Goal: Browse casually: Explore the website without a specific task or goal

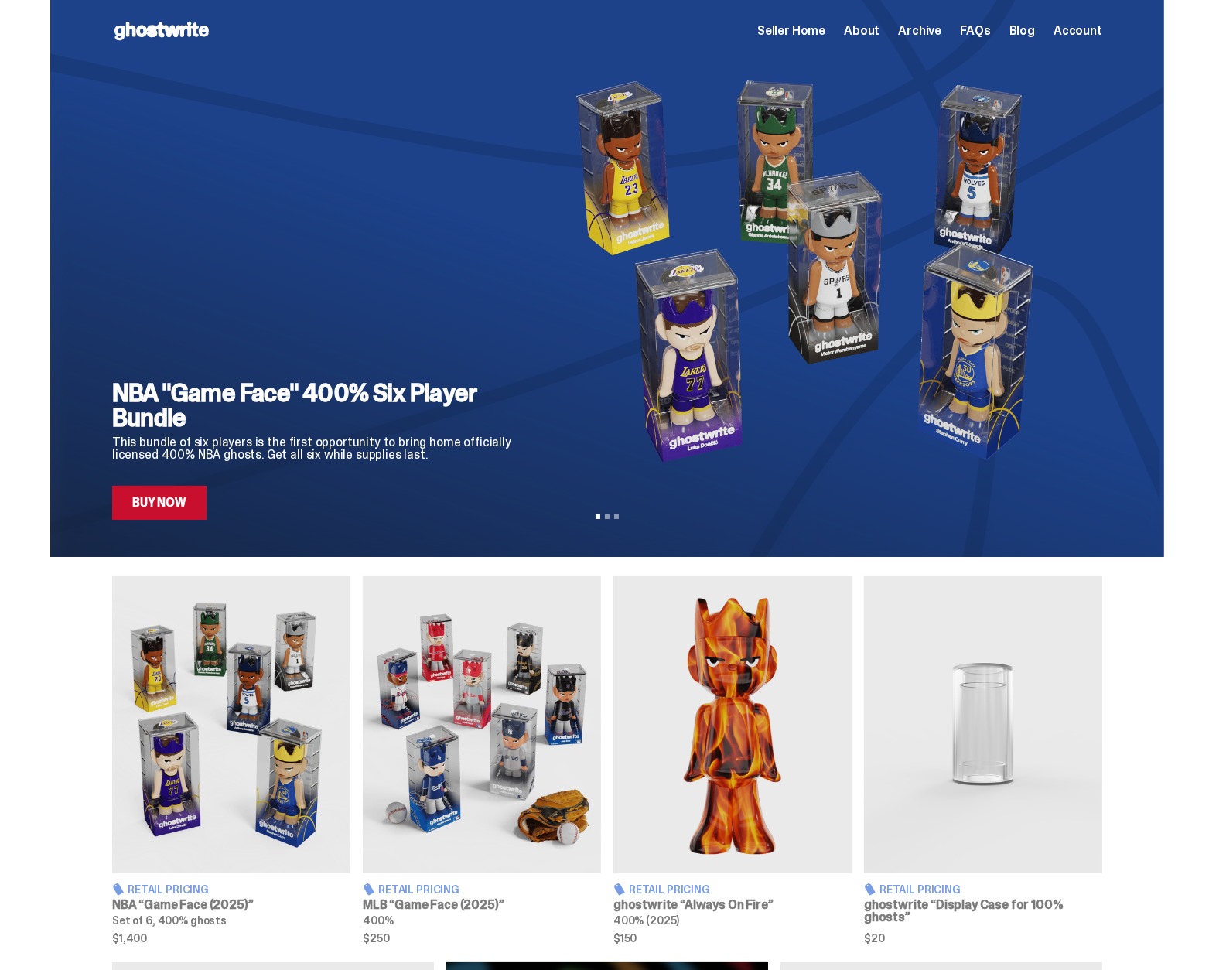
click at [932, 32] on span "Archive" at bounding box center [919, 31] width 43 height 12
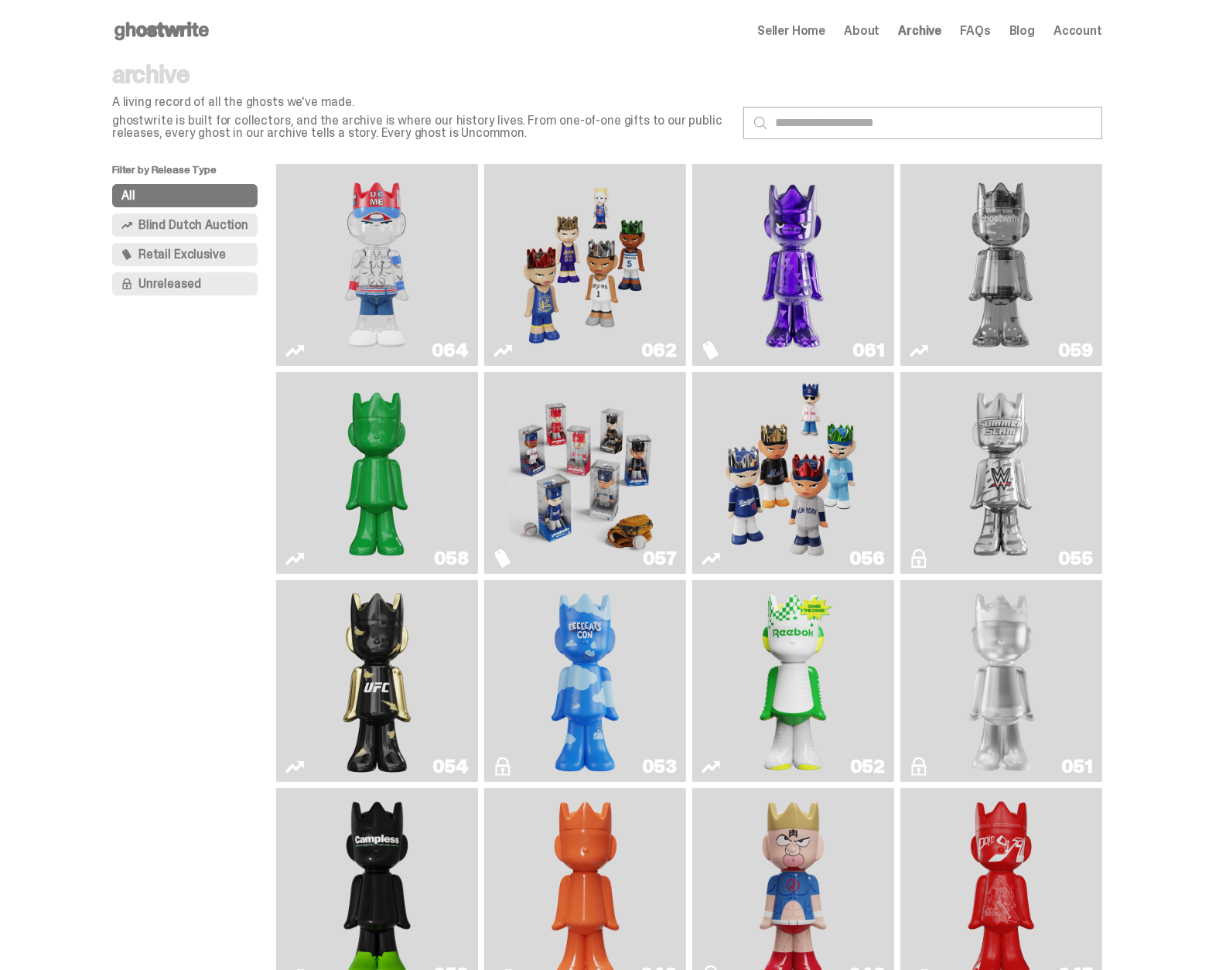
click at [793, 237] on img "Fantasy" at bounding box center [793, 264] width 152 height 189
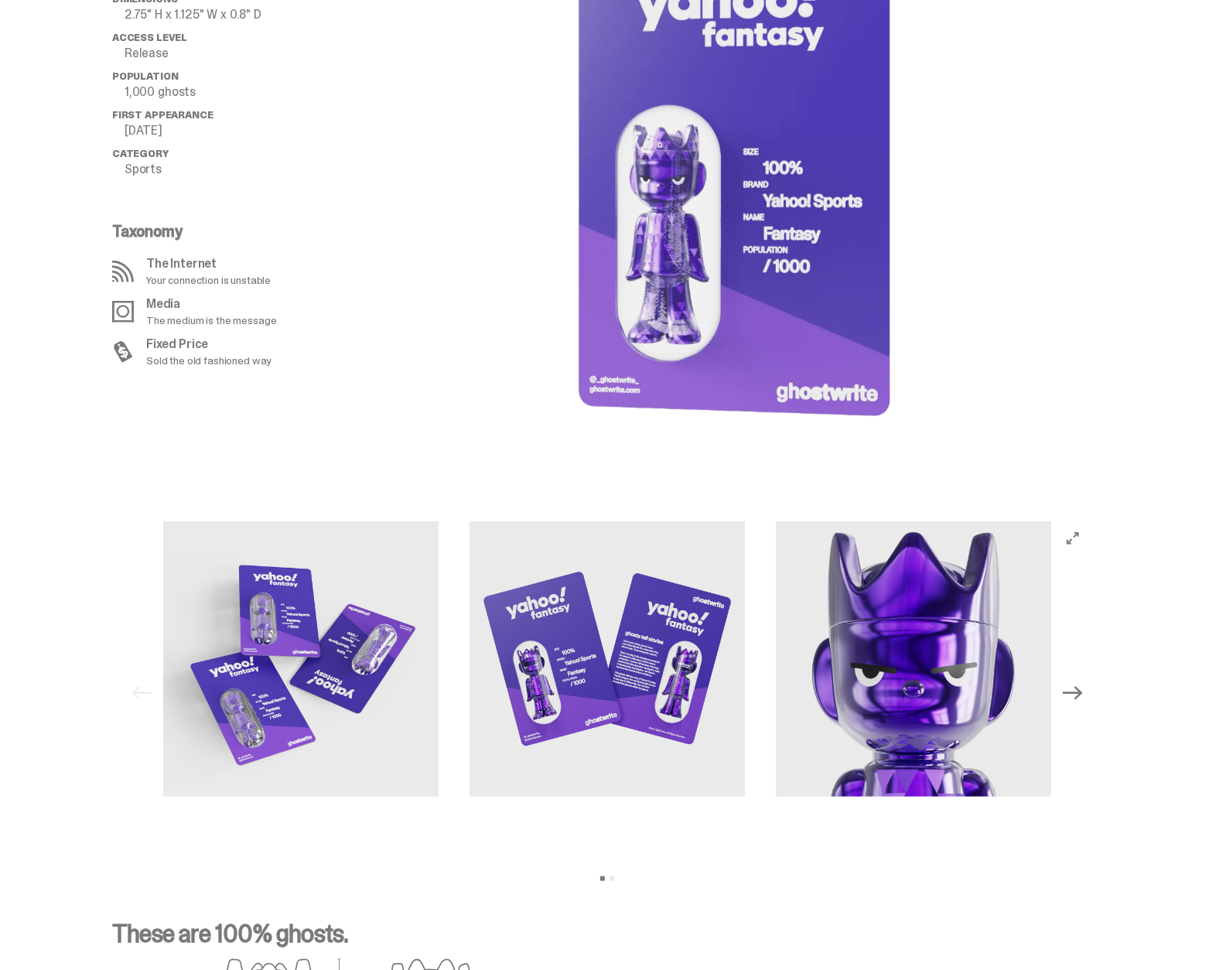
scroll to position [1237, 0]
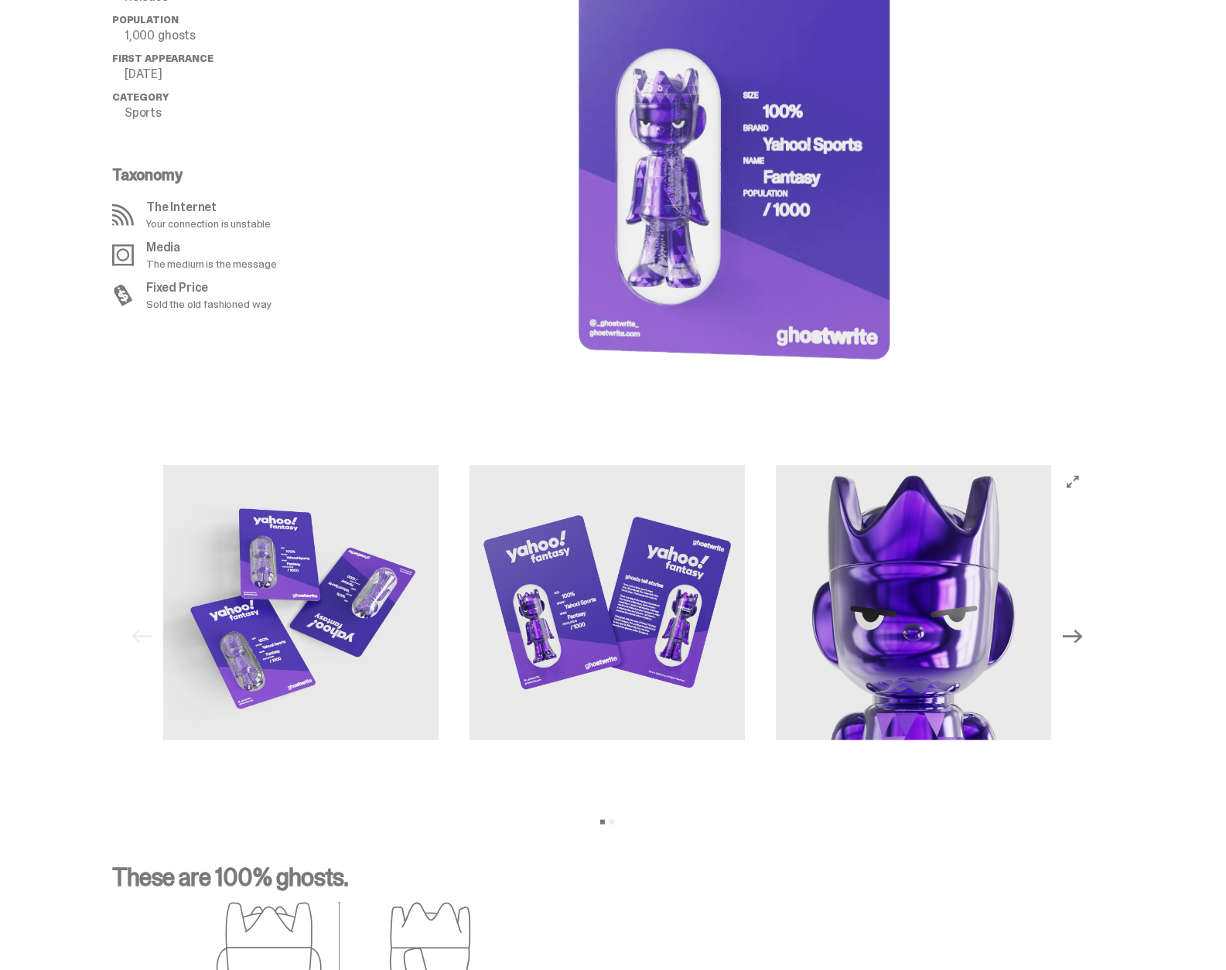
click at [1079, 632] on icon "Next" at bounding box center [1072, 636] width 20 height 20
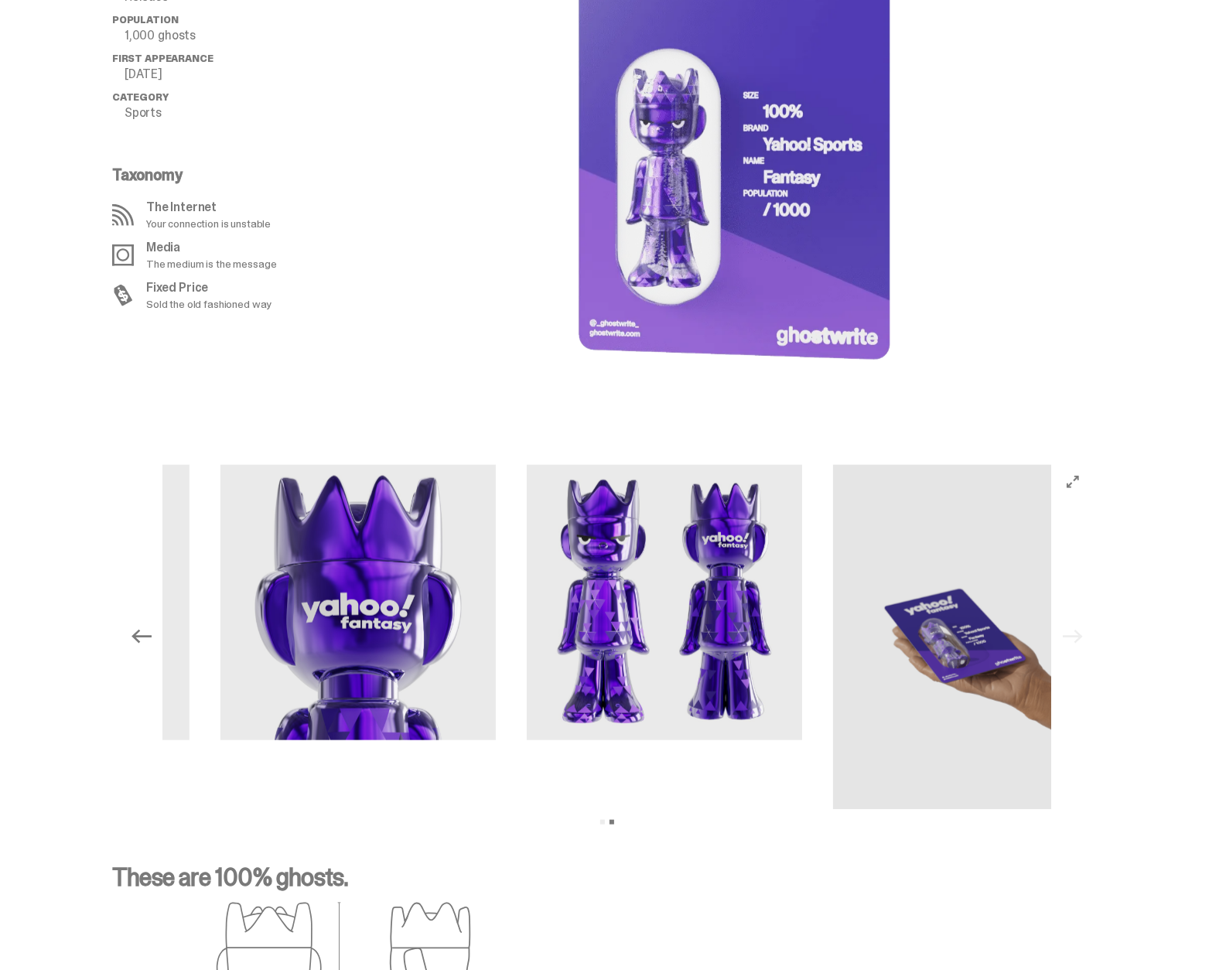
click at [1079, 632] on div "Previous Next View slide 1 View slide 2" at bounding box center [606, 637] width 965 height 344
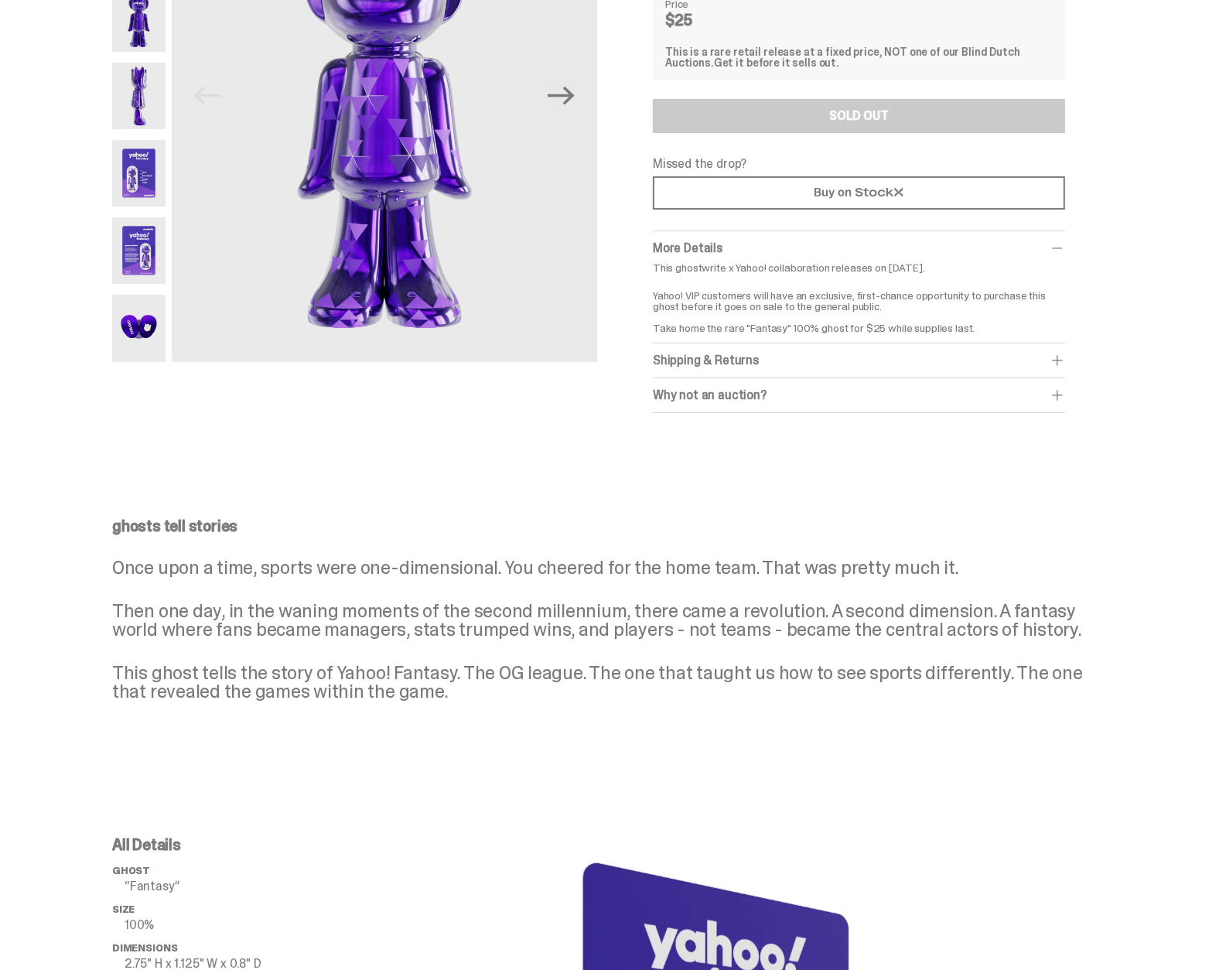
scroll to position [0, 0]
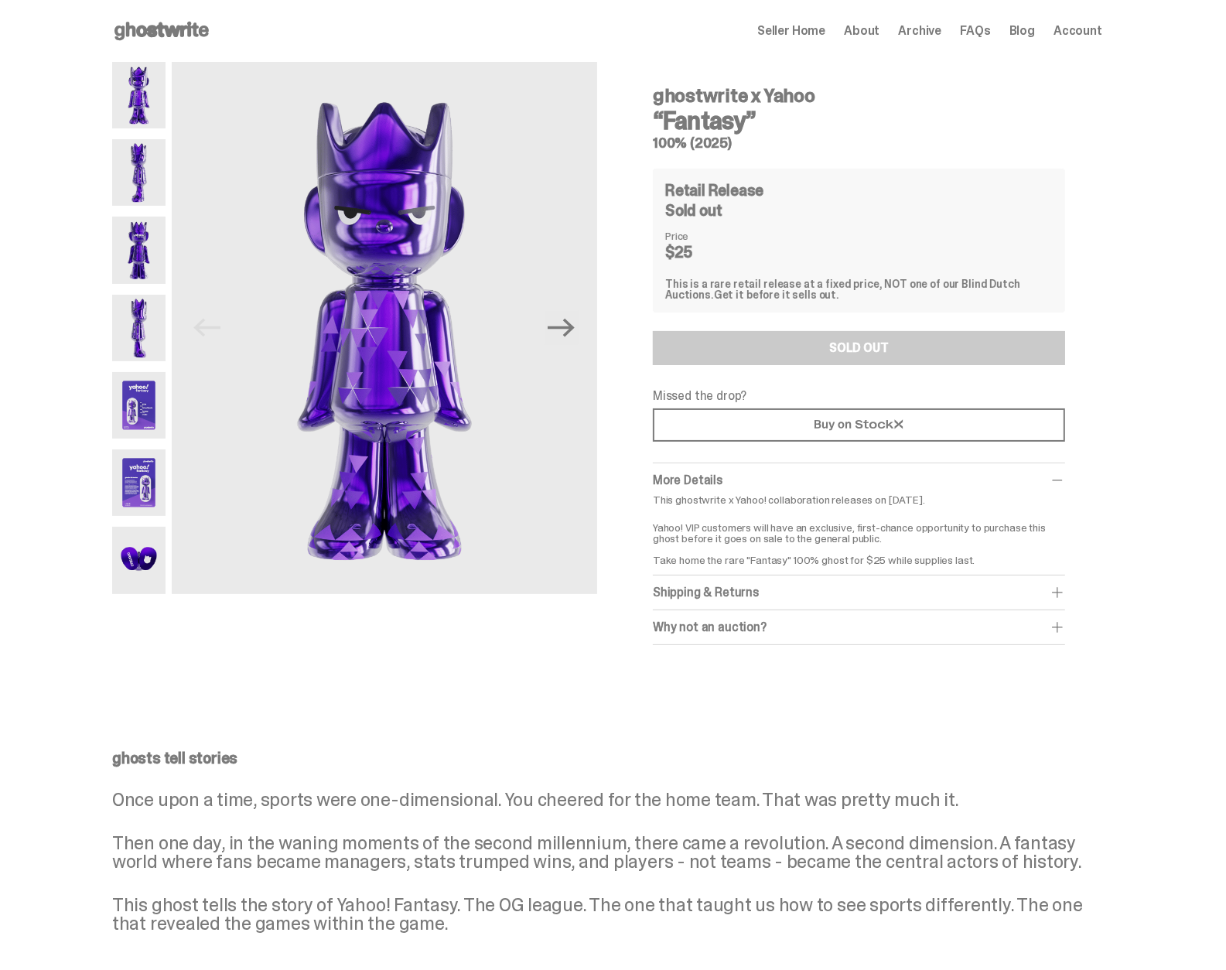
click at [165, 26] on use at bounding box center [161, 31] width 94 height 19
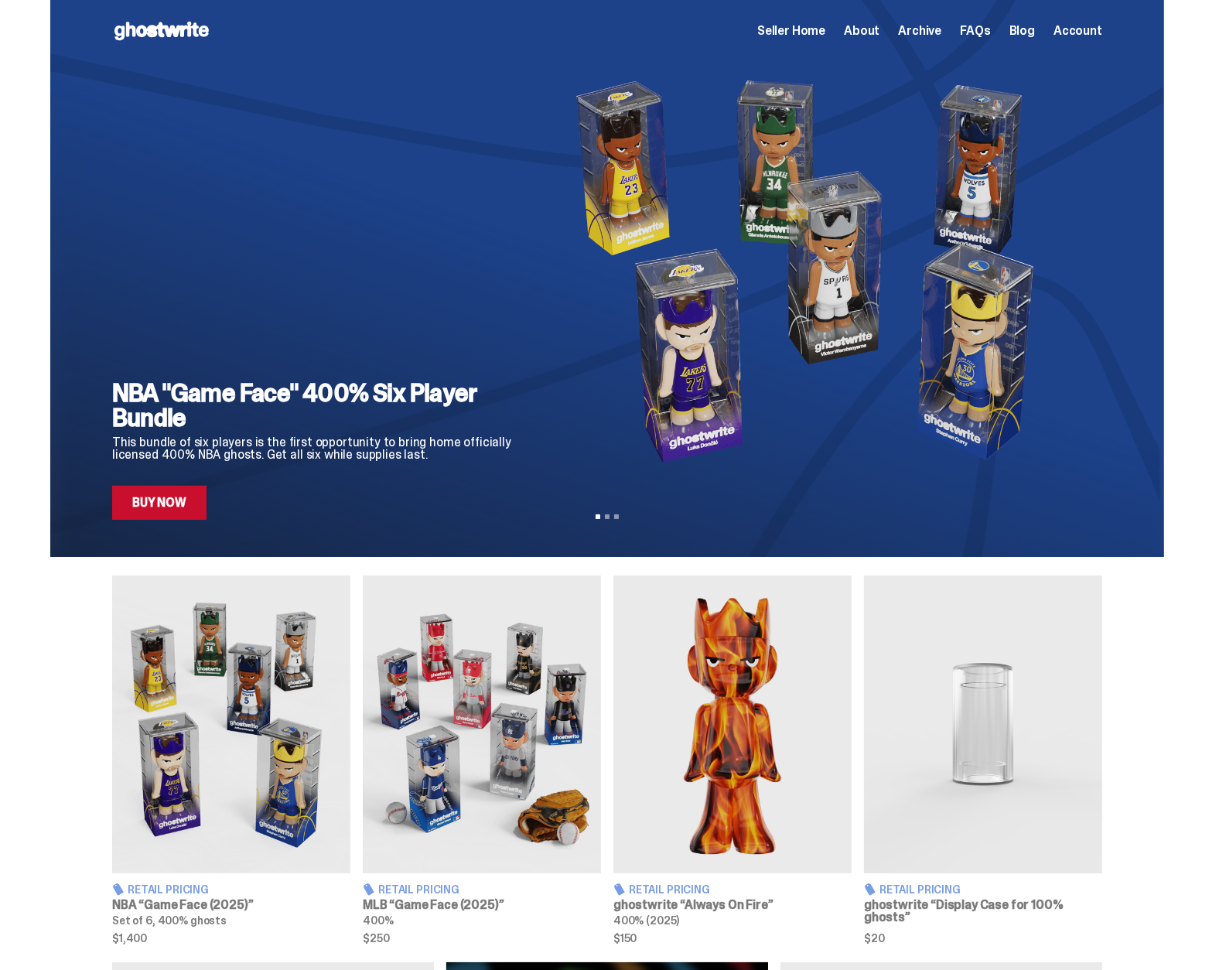
click at [135, 33] on icon at bounding box center [161, 31] width 99 height 25
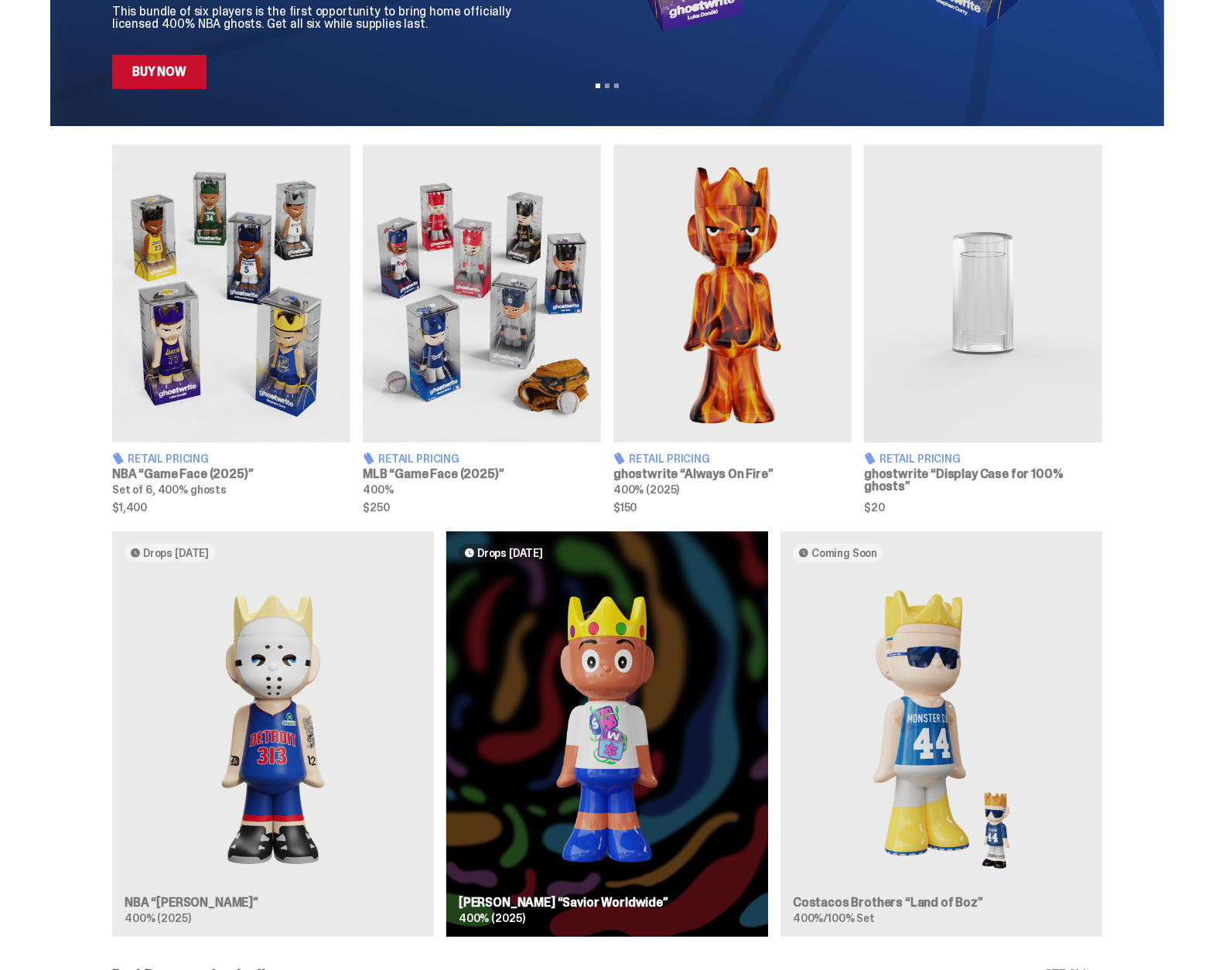
scroll to position [464, 0]
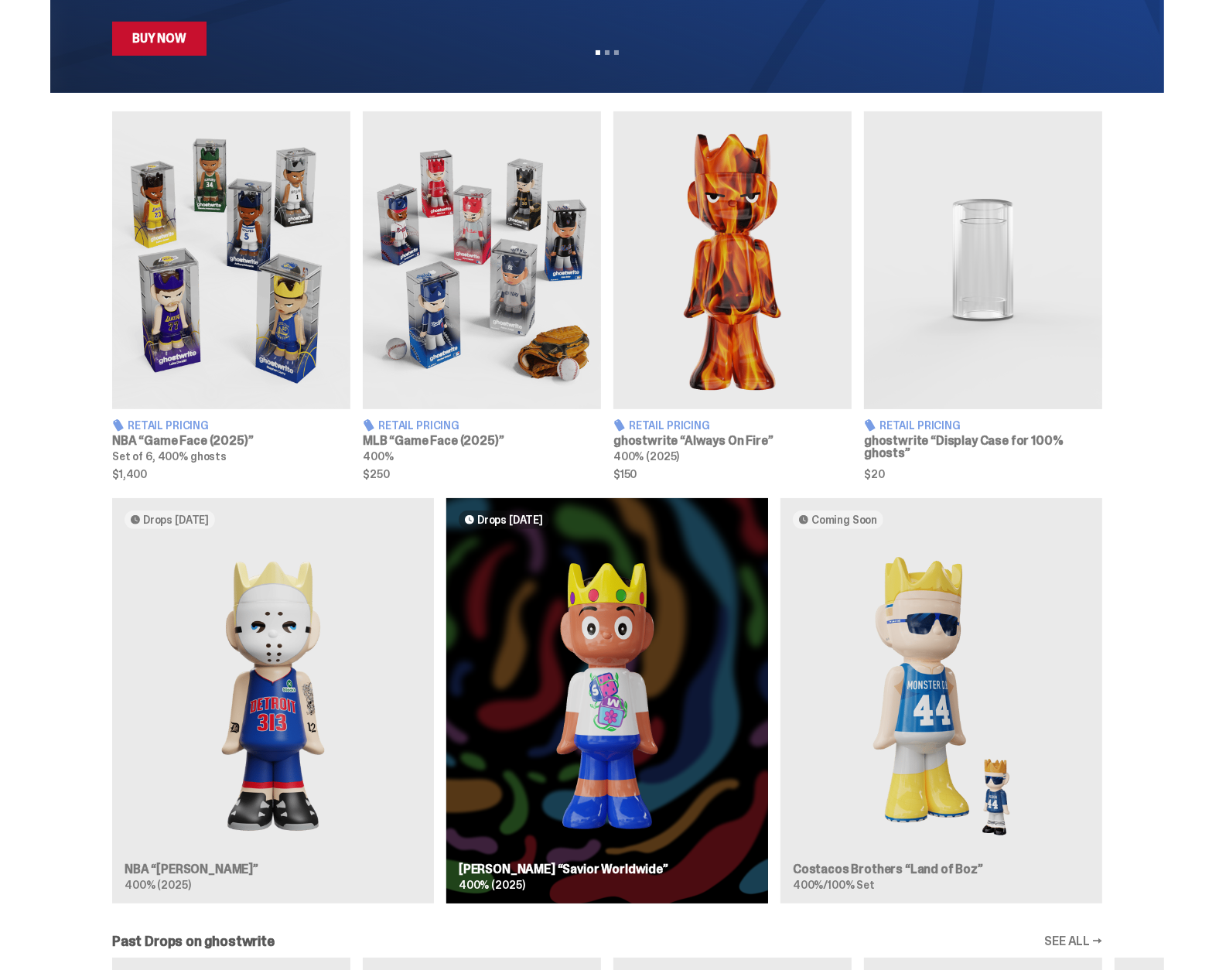
click at [600, 667] on div "Drops [DATE] NBA “[PERSON_NAME]” 400% (2025) Drops [DATE] [PERSON_NAME] “Savior…" at bounding box center [606, 707] width 1113 height 418
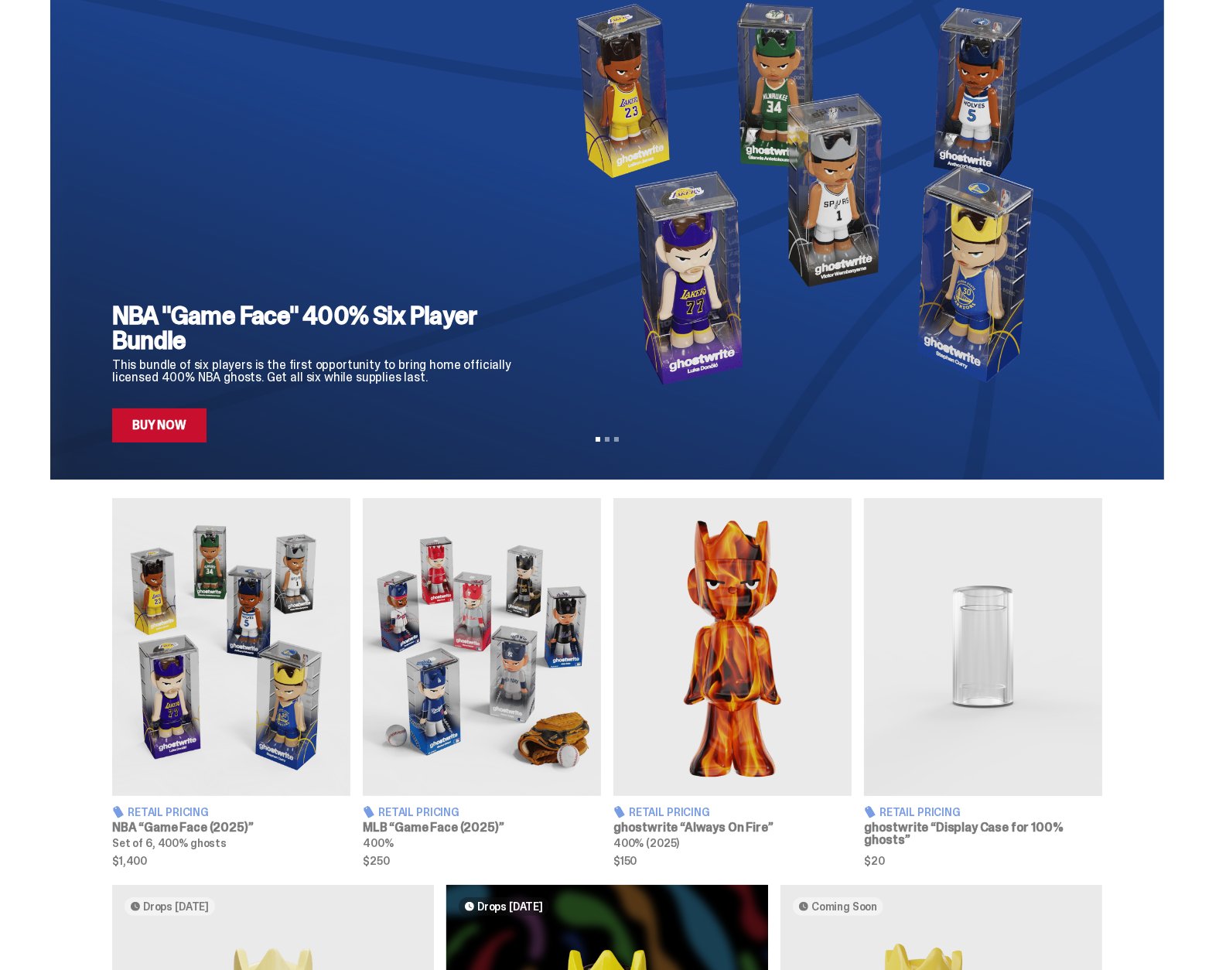
scroll to position [0, 0]
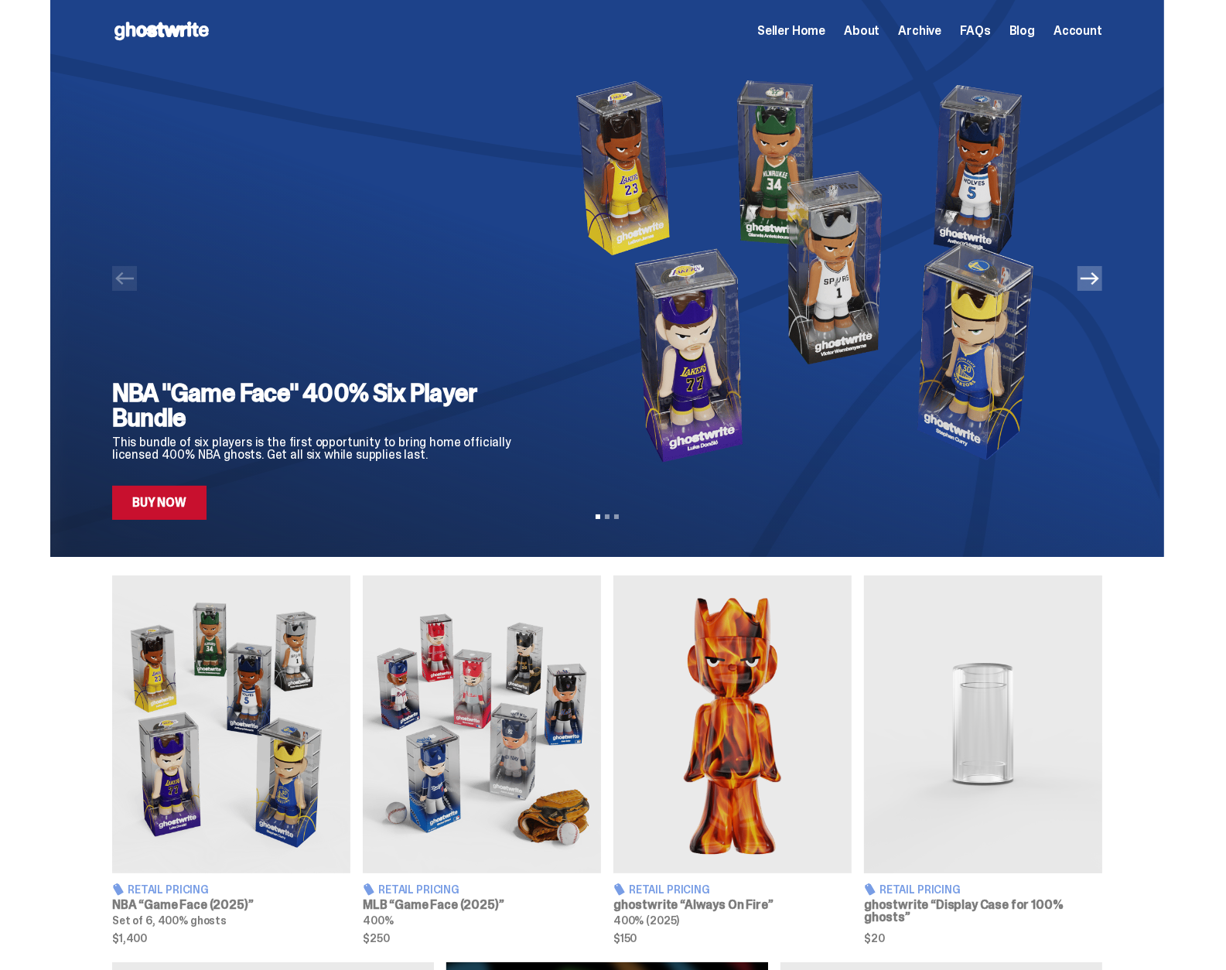
click at [1099, 279] on icon "Next" at bounding box center [1089, 278] width 19 height 12
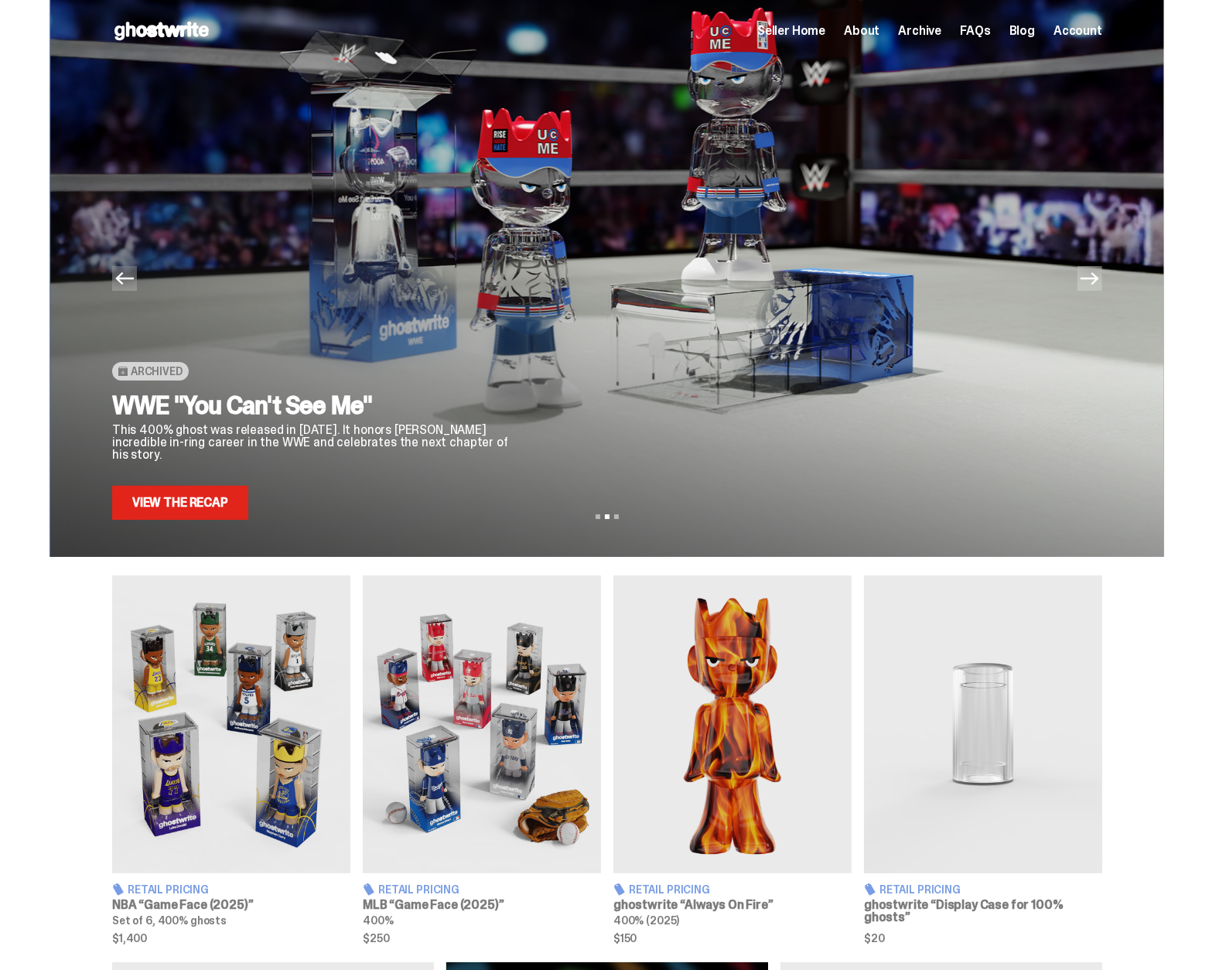
click at [1099, 272] on icon "Next" at bounding box center [1089, 278] width 19 height 19
